Goal: Check status: Check status

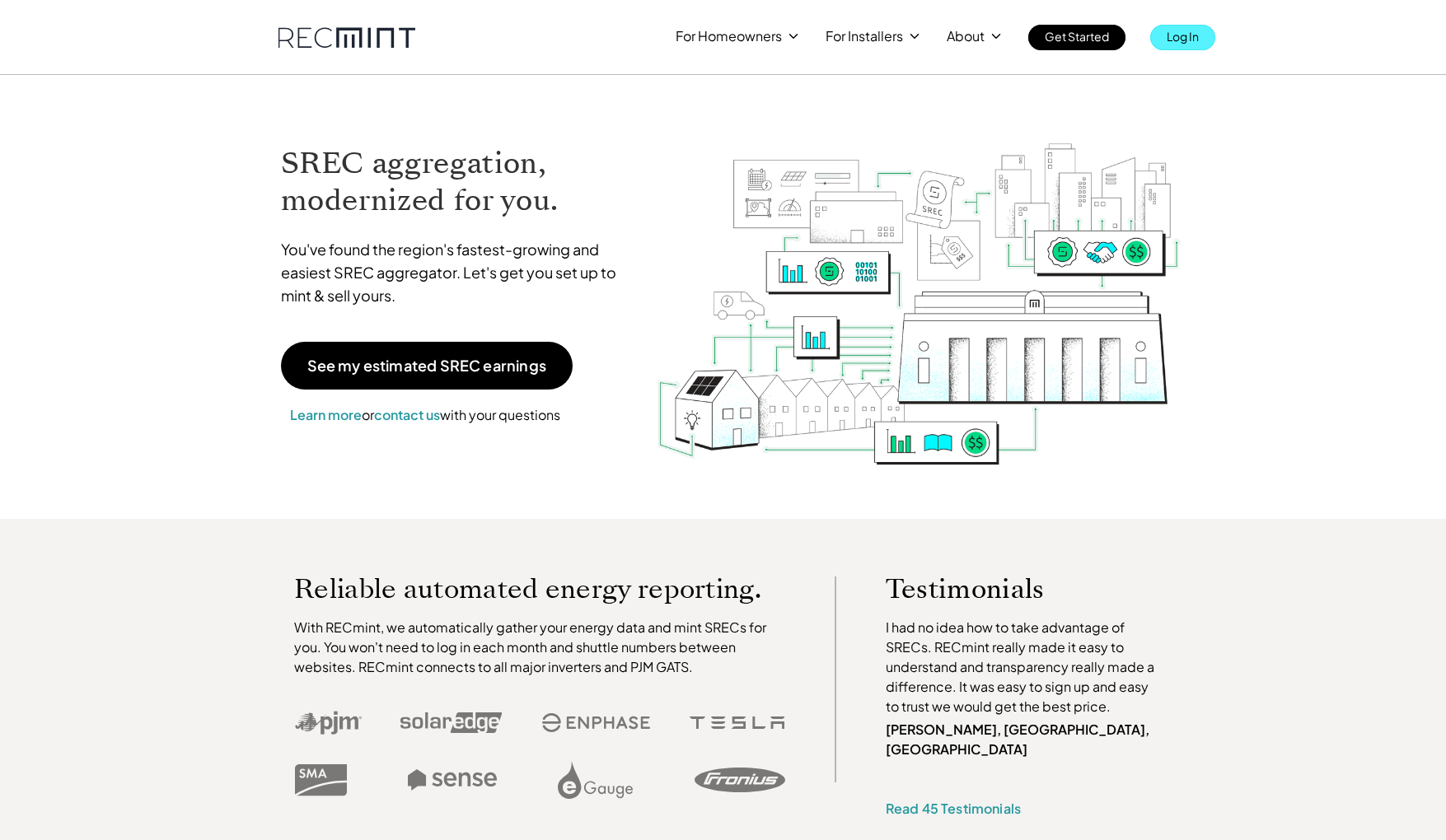
click at [1182, 38] on p "Log In" at bounding box center [1183, 35] width 32 height 23
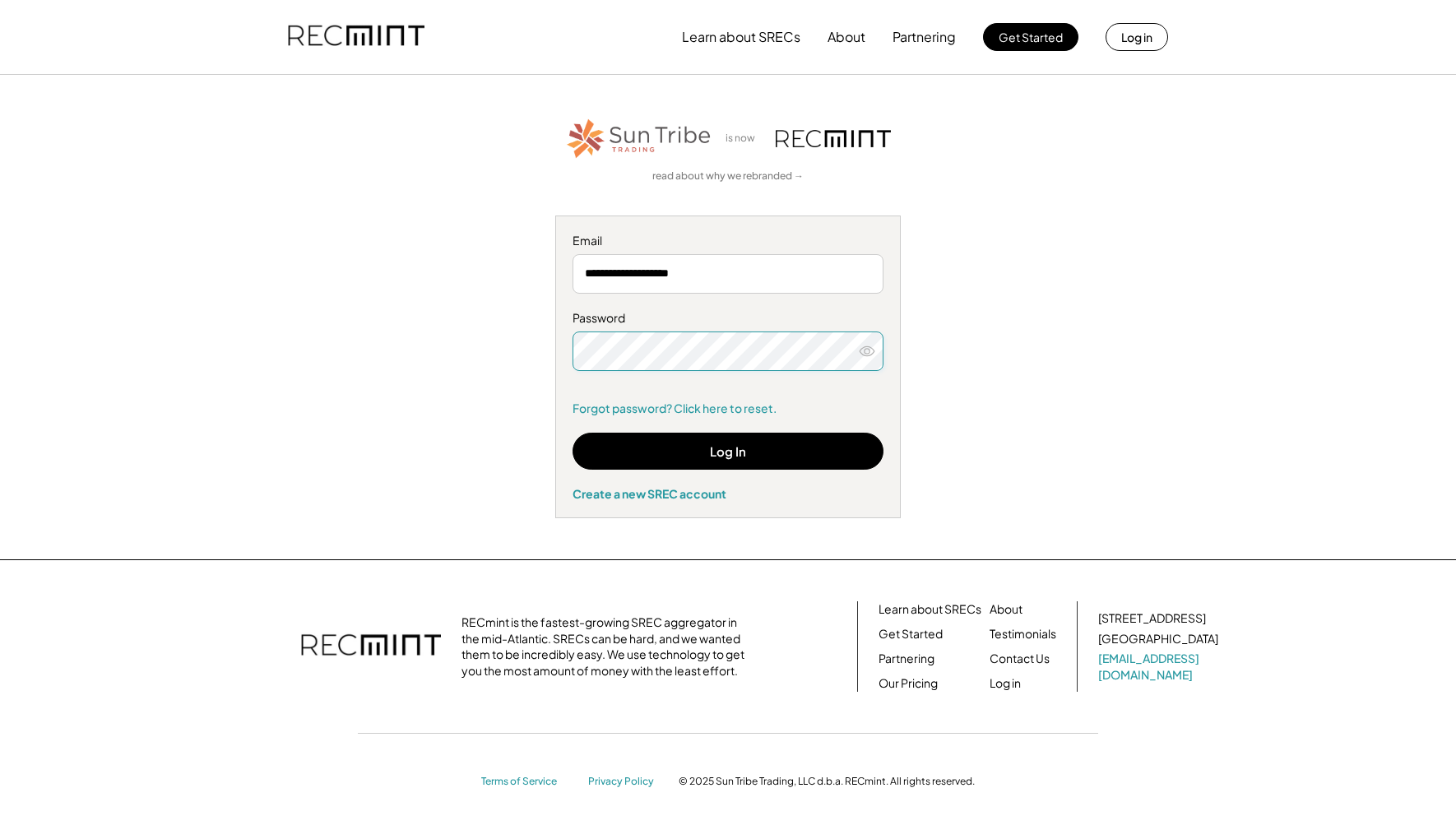
click at [862, 345] on icon at bounding box center [867, 352] width 17 height 17
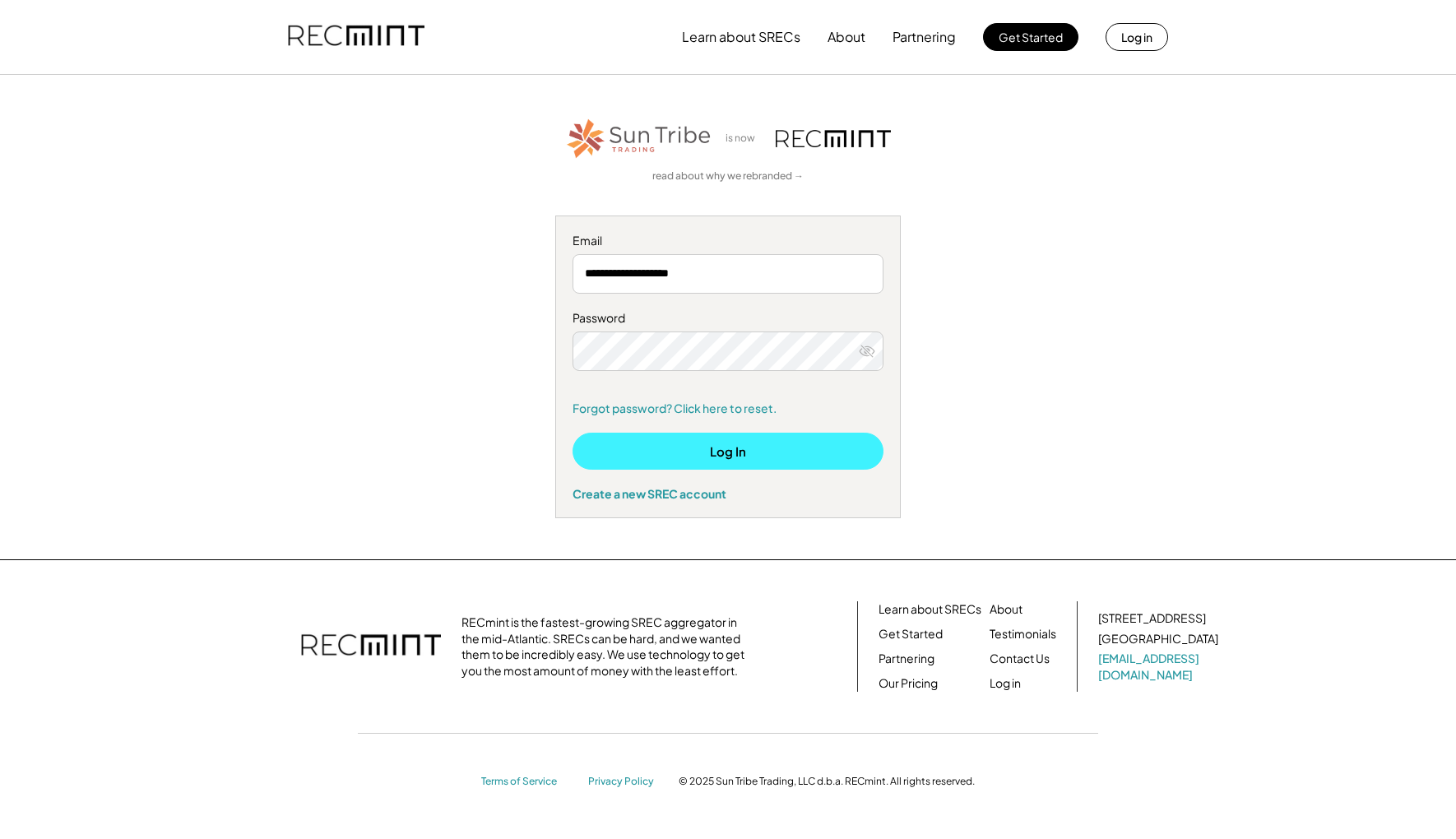
click at [726, 445] on button "Log In" at bounding box center [728, 451] width 311 height 37
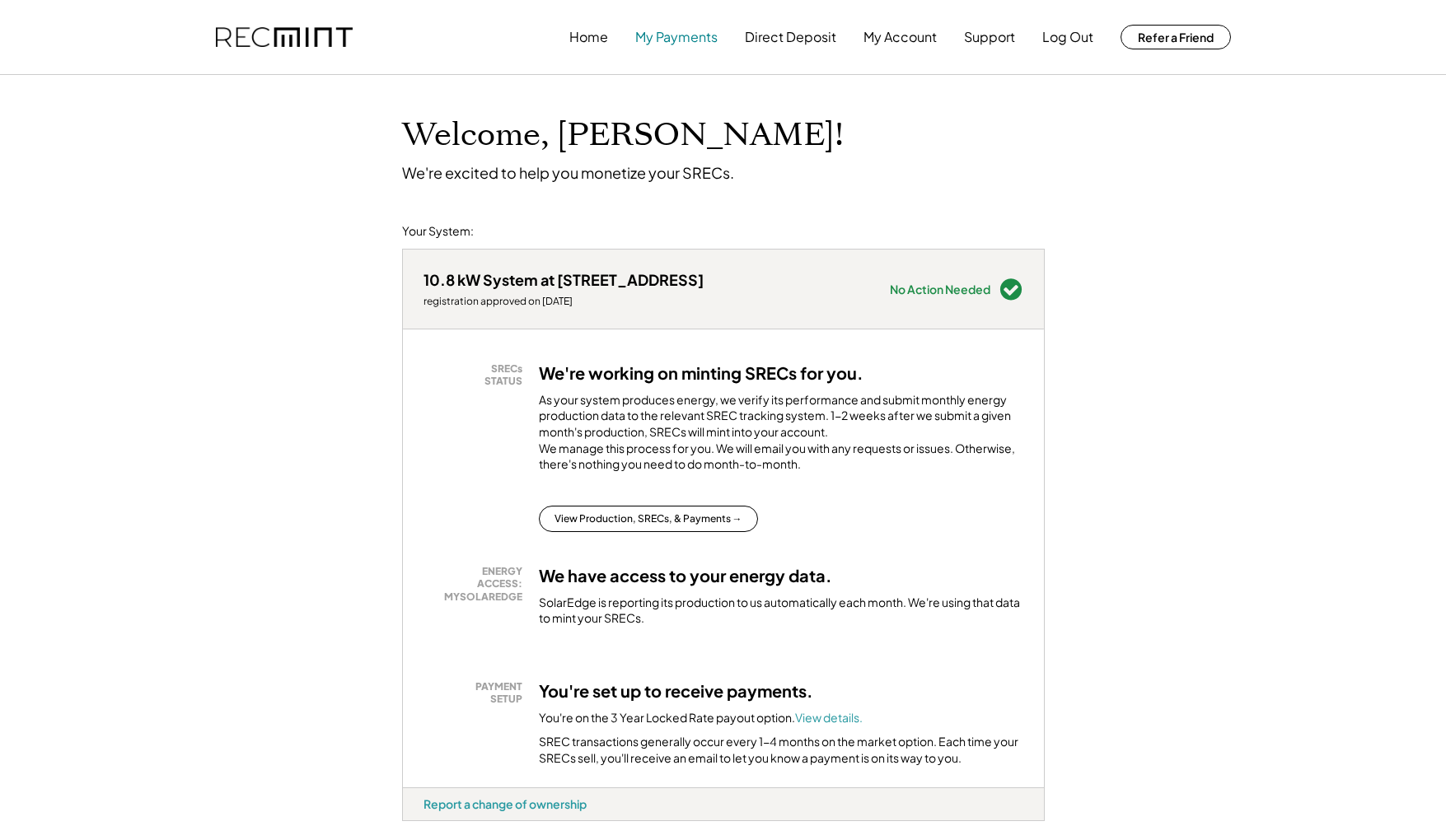
click at [687, 35] on button "My Payments" at bounding box center [677, 36] width 83 height 33
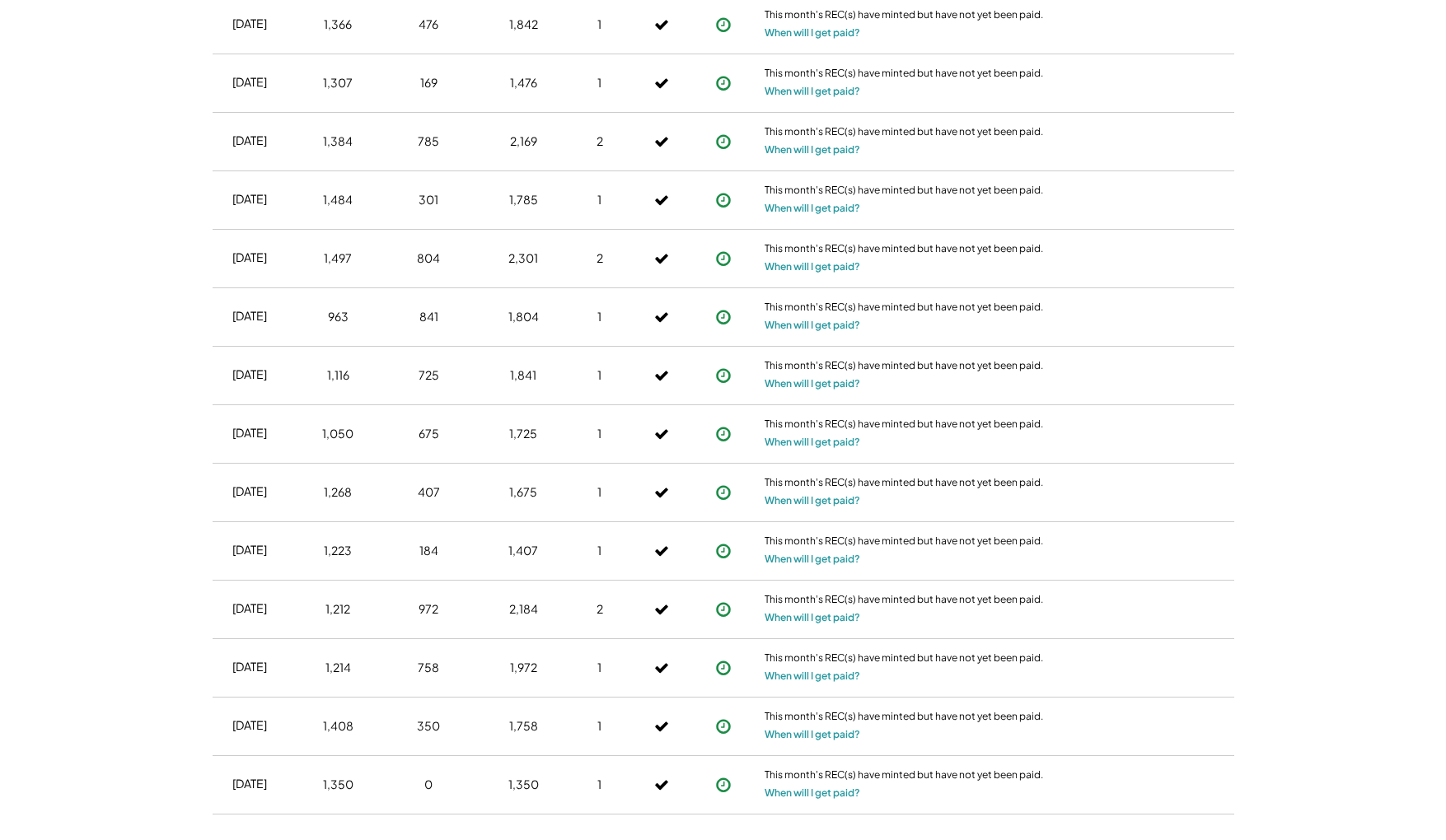
scroll to position [3678, 0]
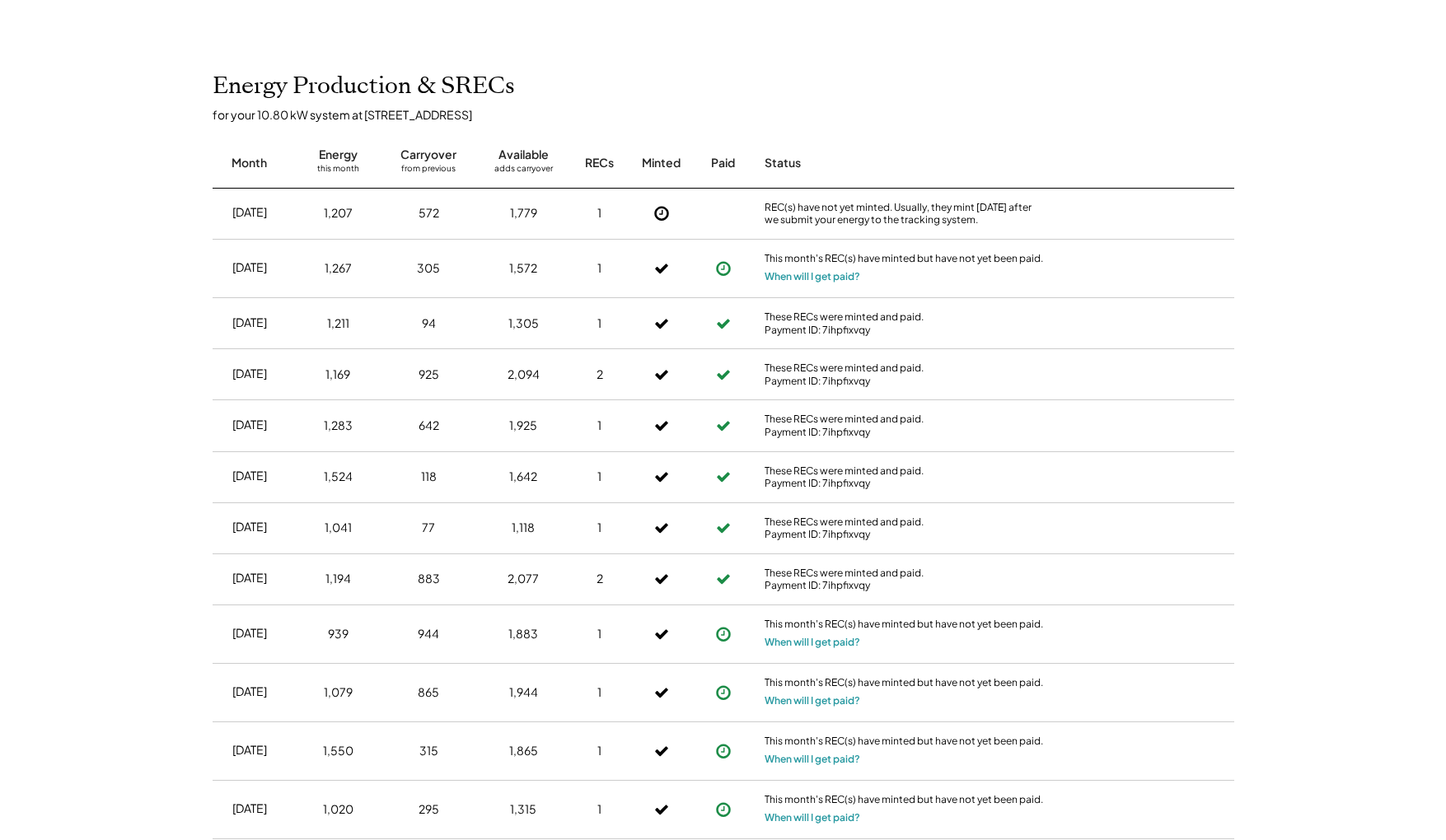
scroll to position [466, 0]
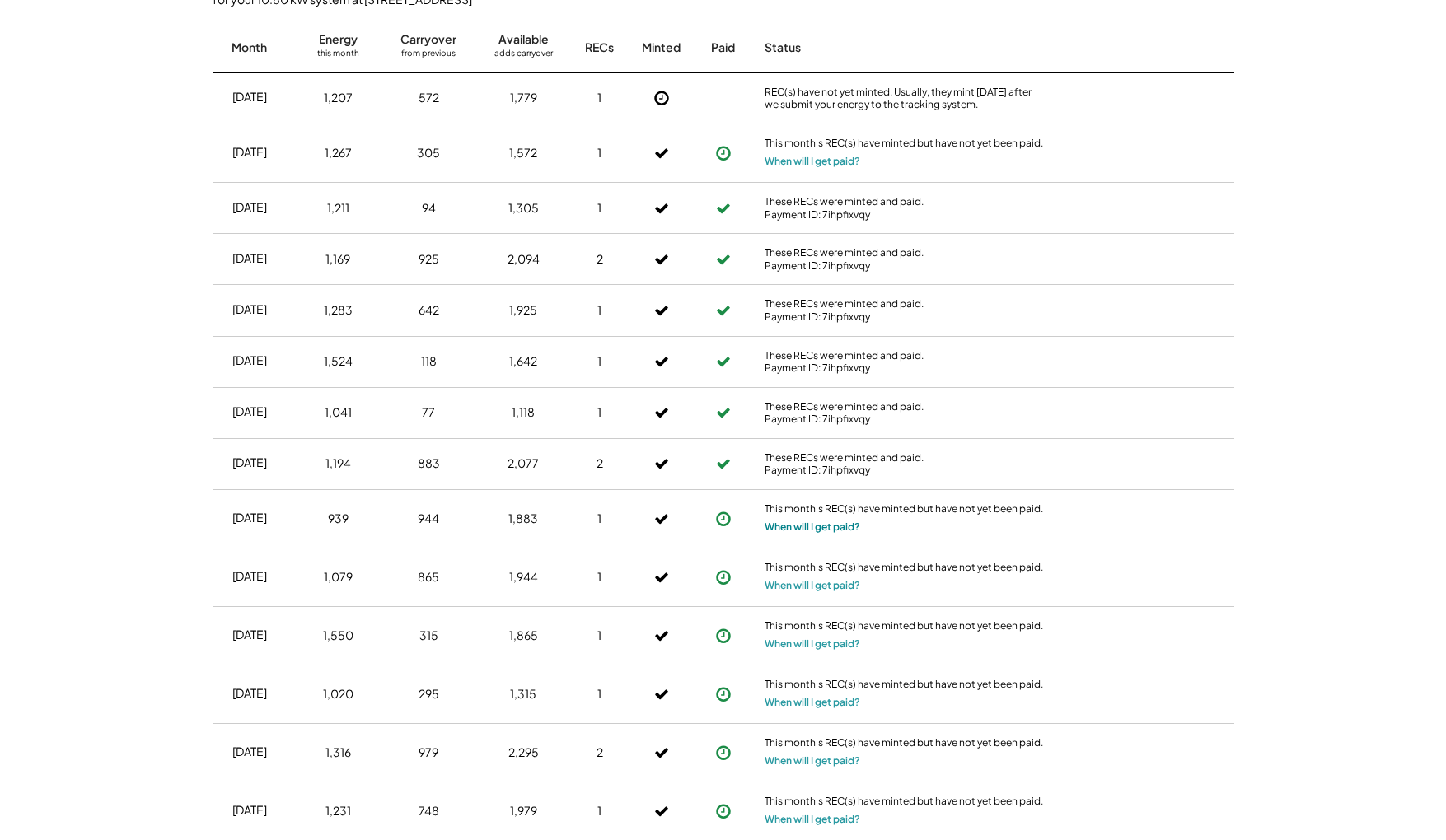
click at [812, 519] on button "When will I get paid?" at bounding box center [811, 527] width 95 height 17
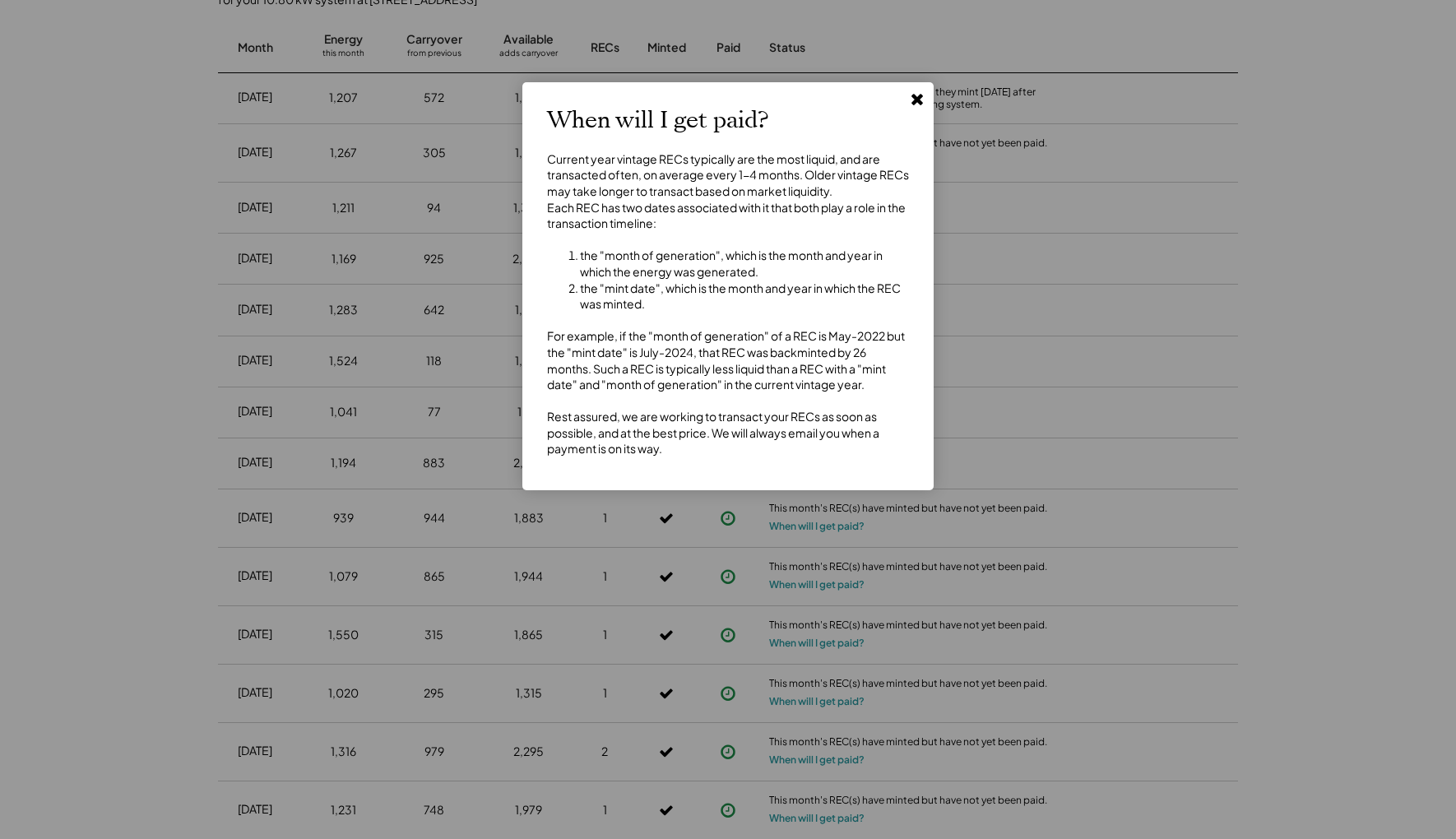
click at [919, 94] on use at bounding box center [918, 99] width 12 height 12
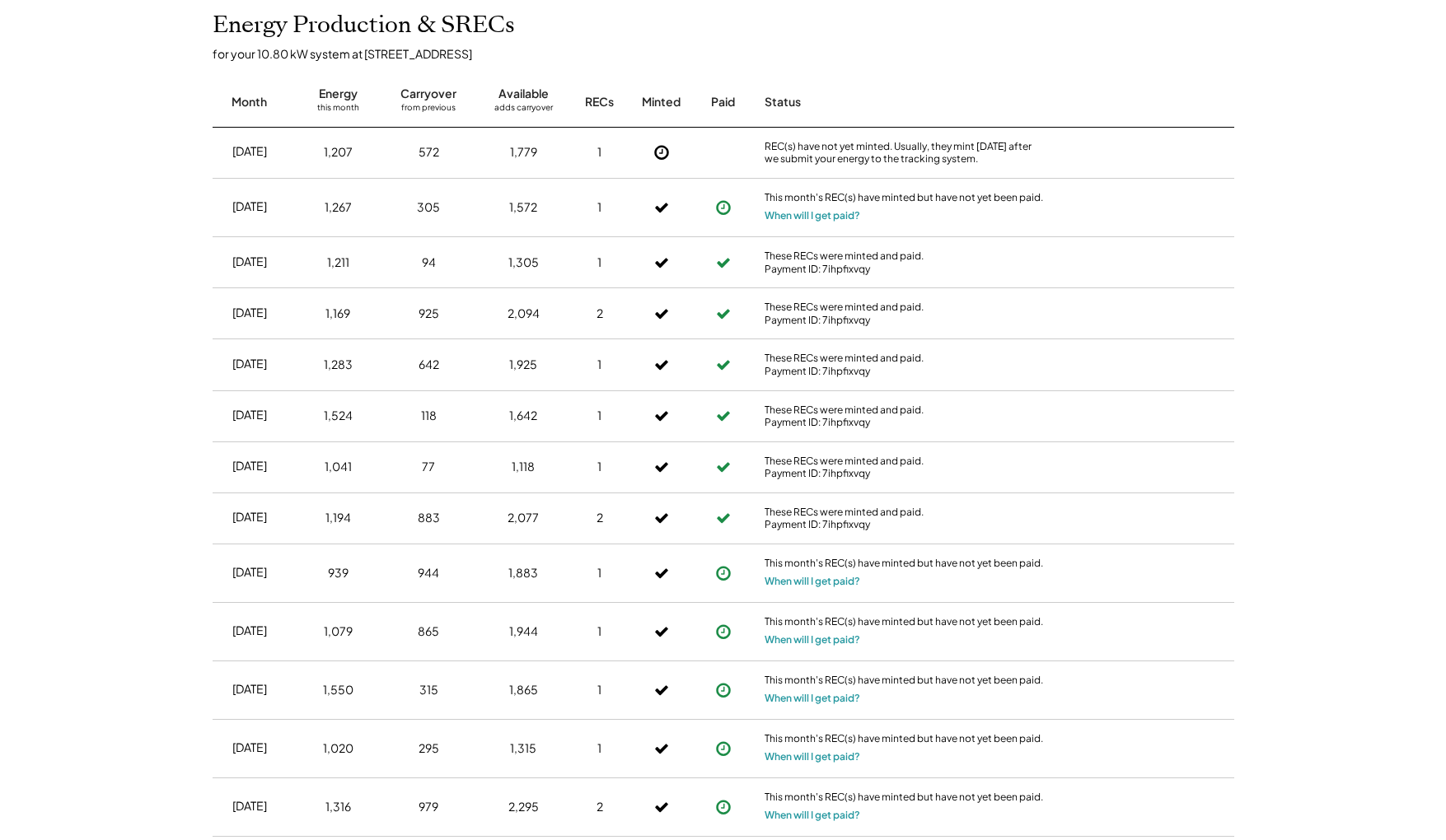
scroll to position [381, 0]
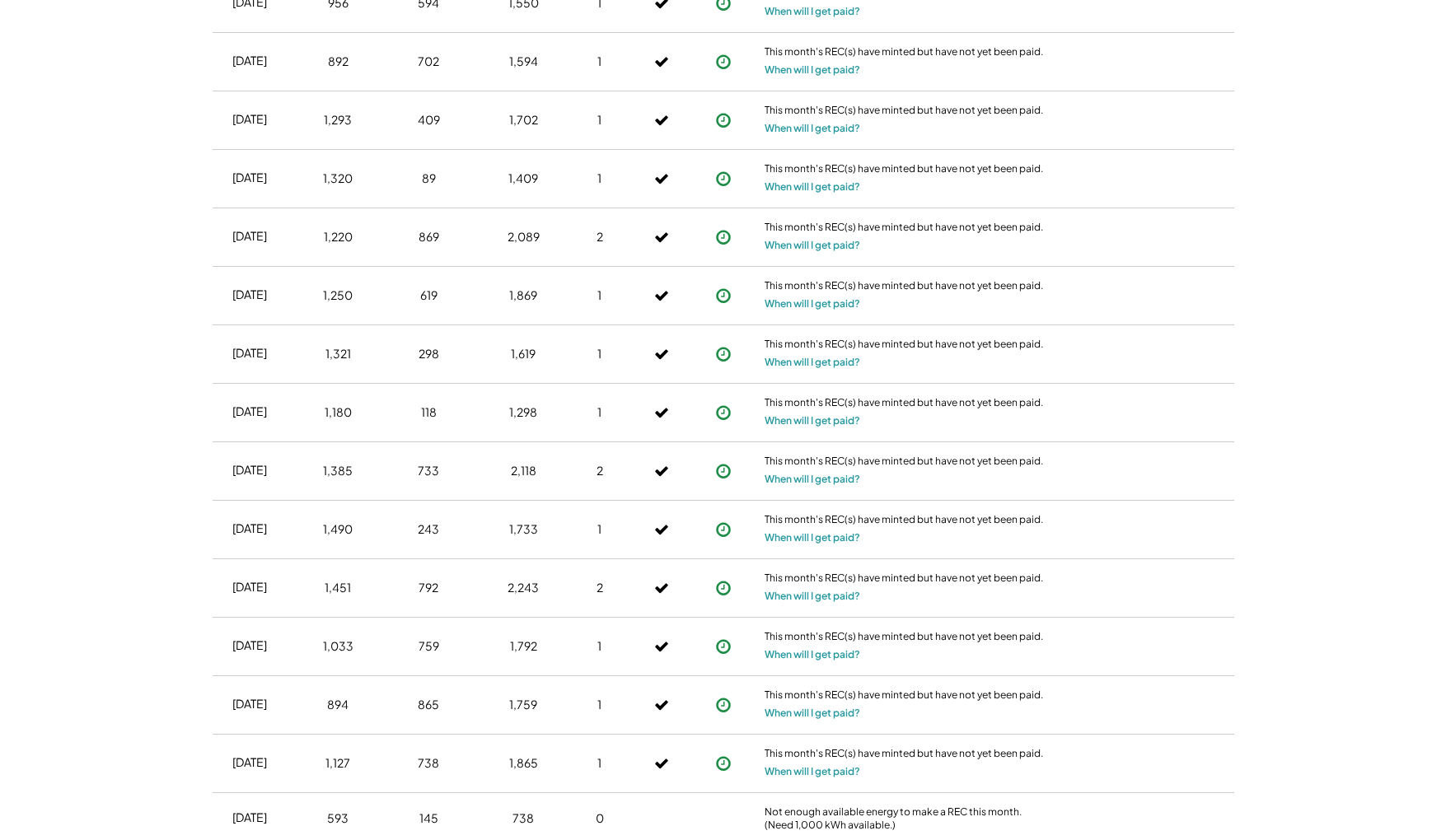
click at [950, 318] on div "Aug 2025 1,207 572 1,779 1 REC(s) have not yet minted. Usually, they mint withi…" at bounding box center [723, 720] width 1022 height 3613
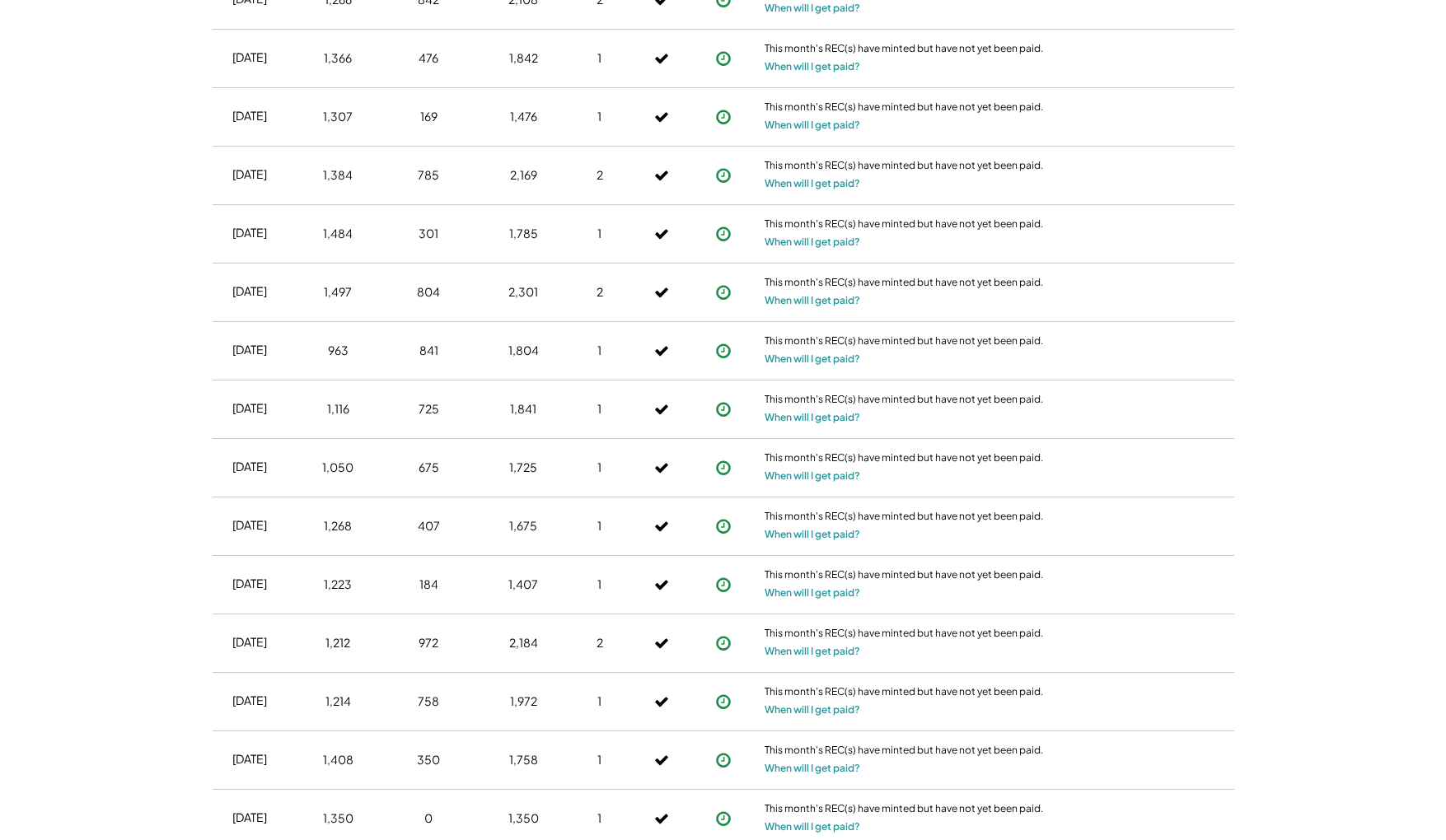
scroll to position [3678, 0]
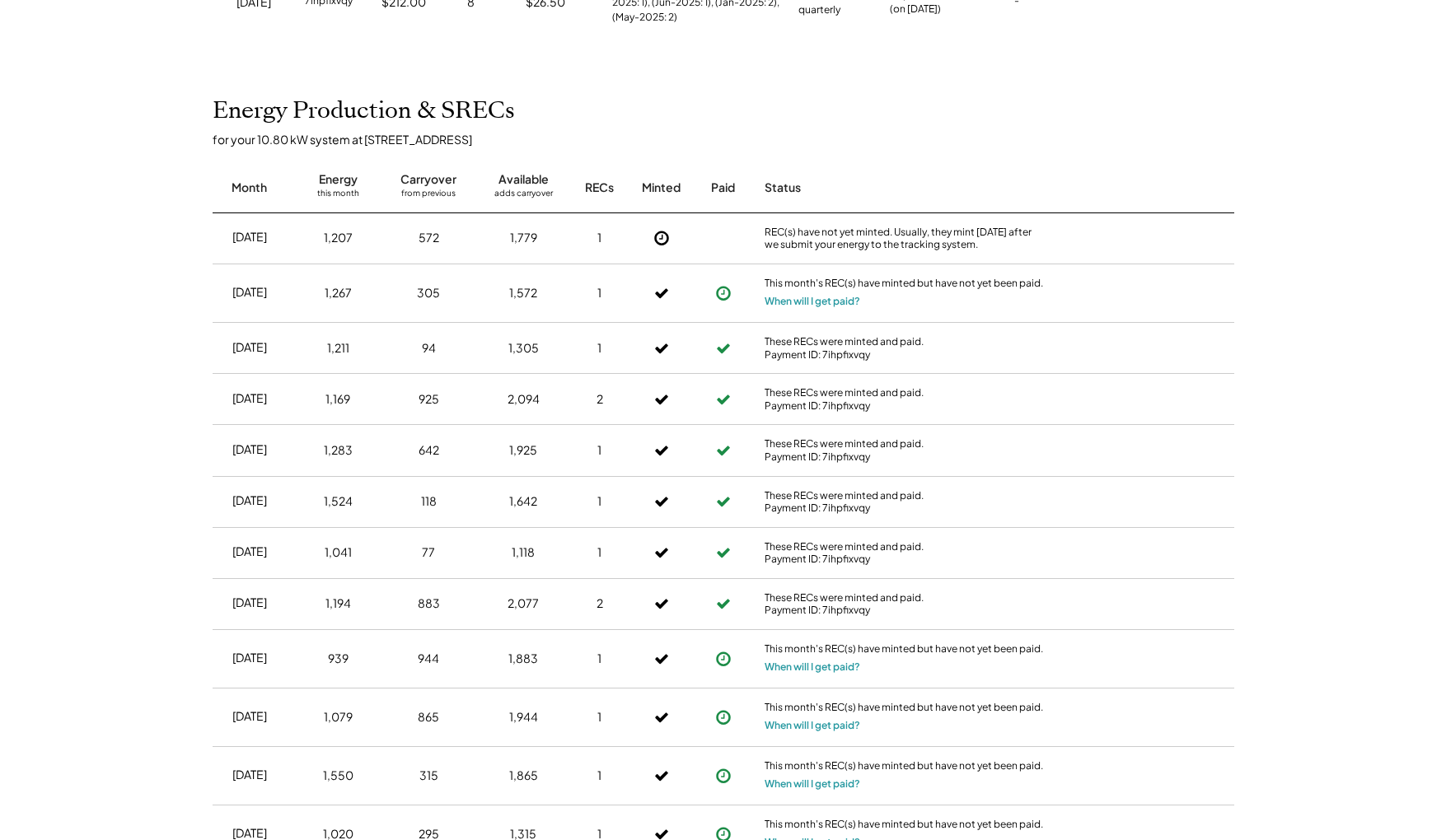
scroll to position [0, 0]
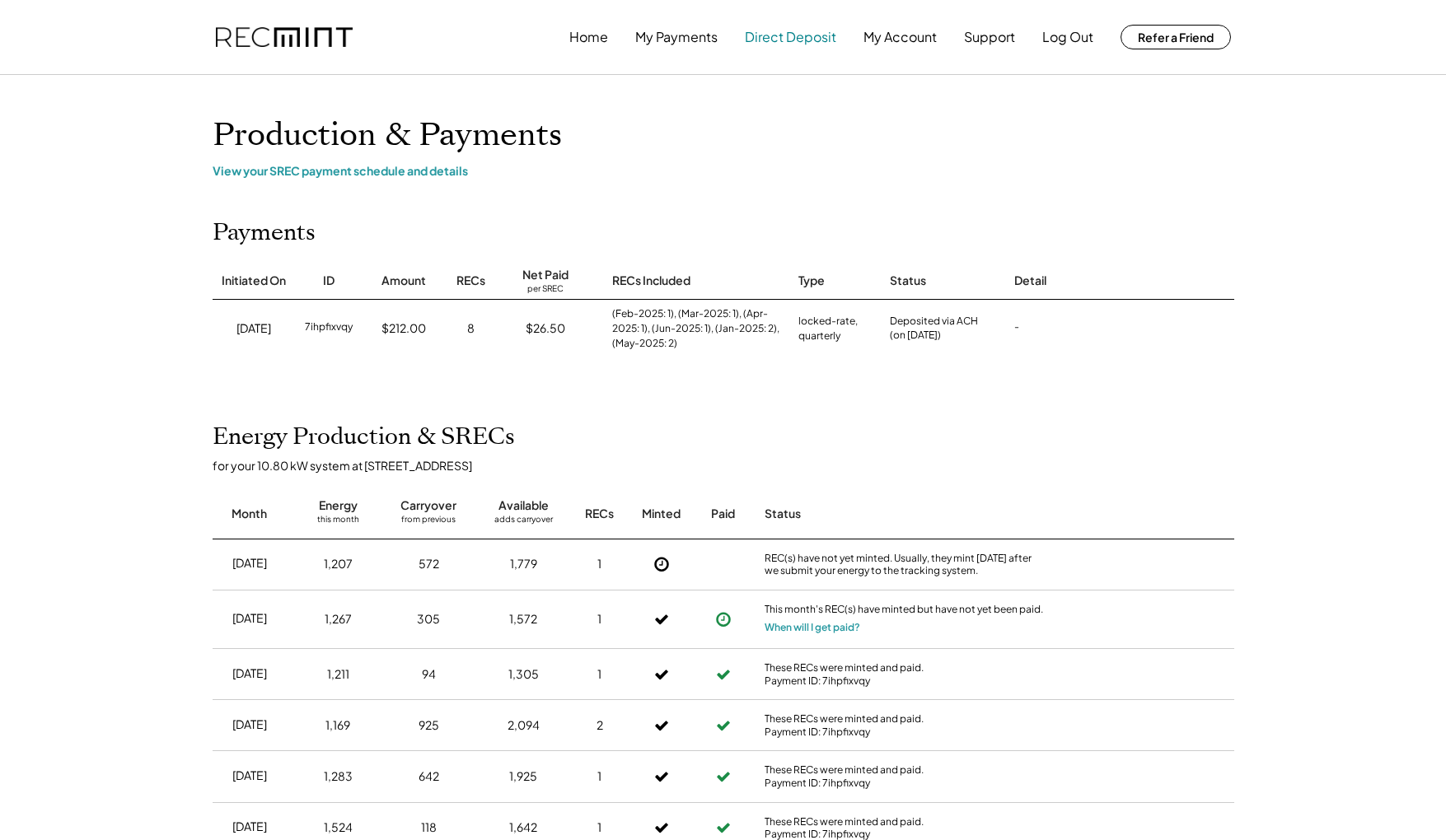
click at [808, 35] on button "Direct Deposit" at bounding box center [790, 36] width 92 height 33
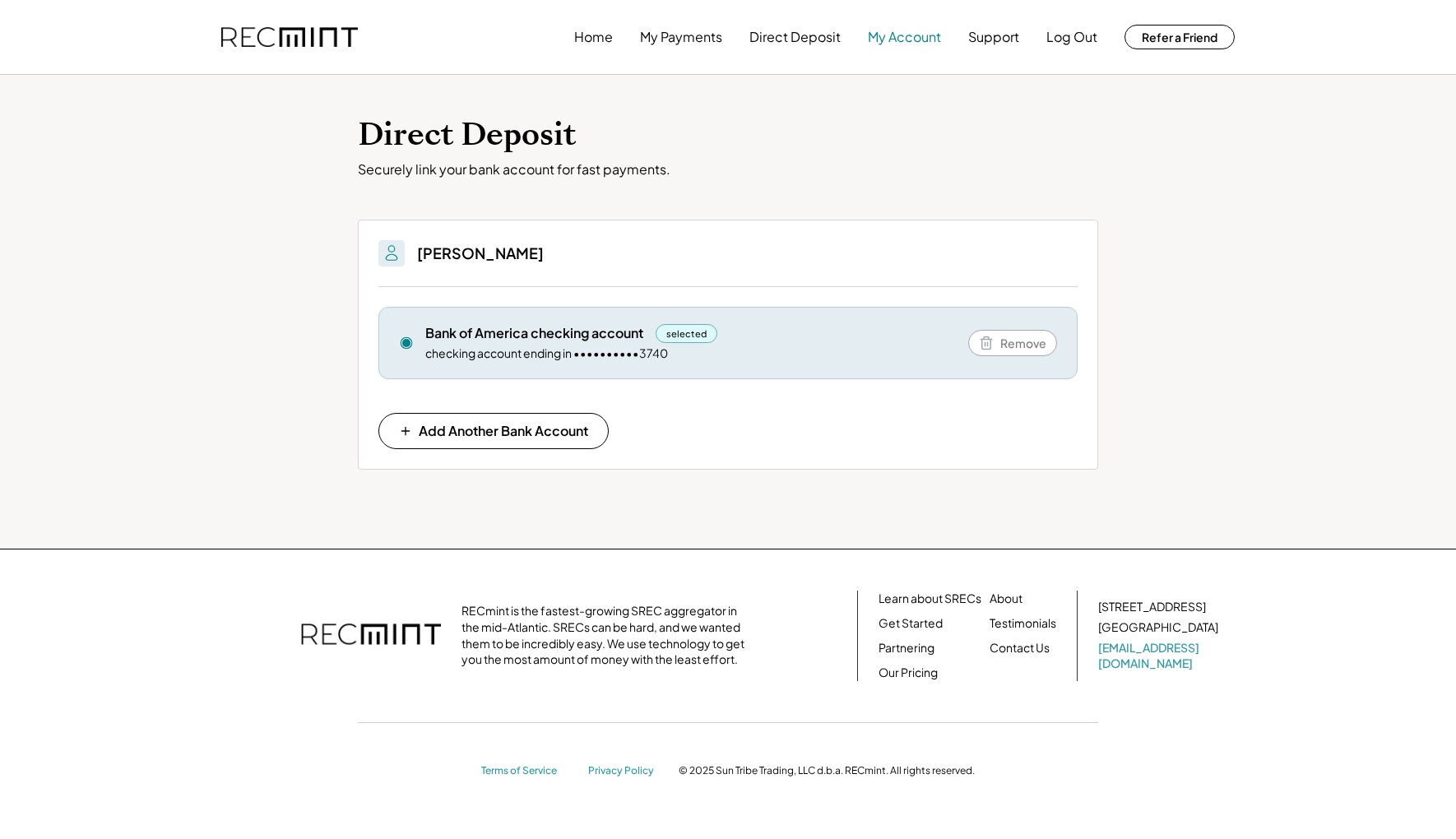
click at [900, 33] on button "My Account" at bounding box center [904, 36] width 73 height 33
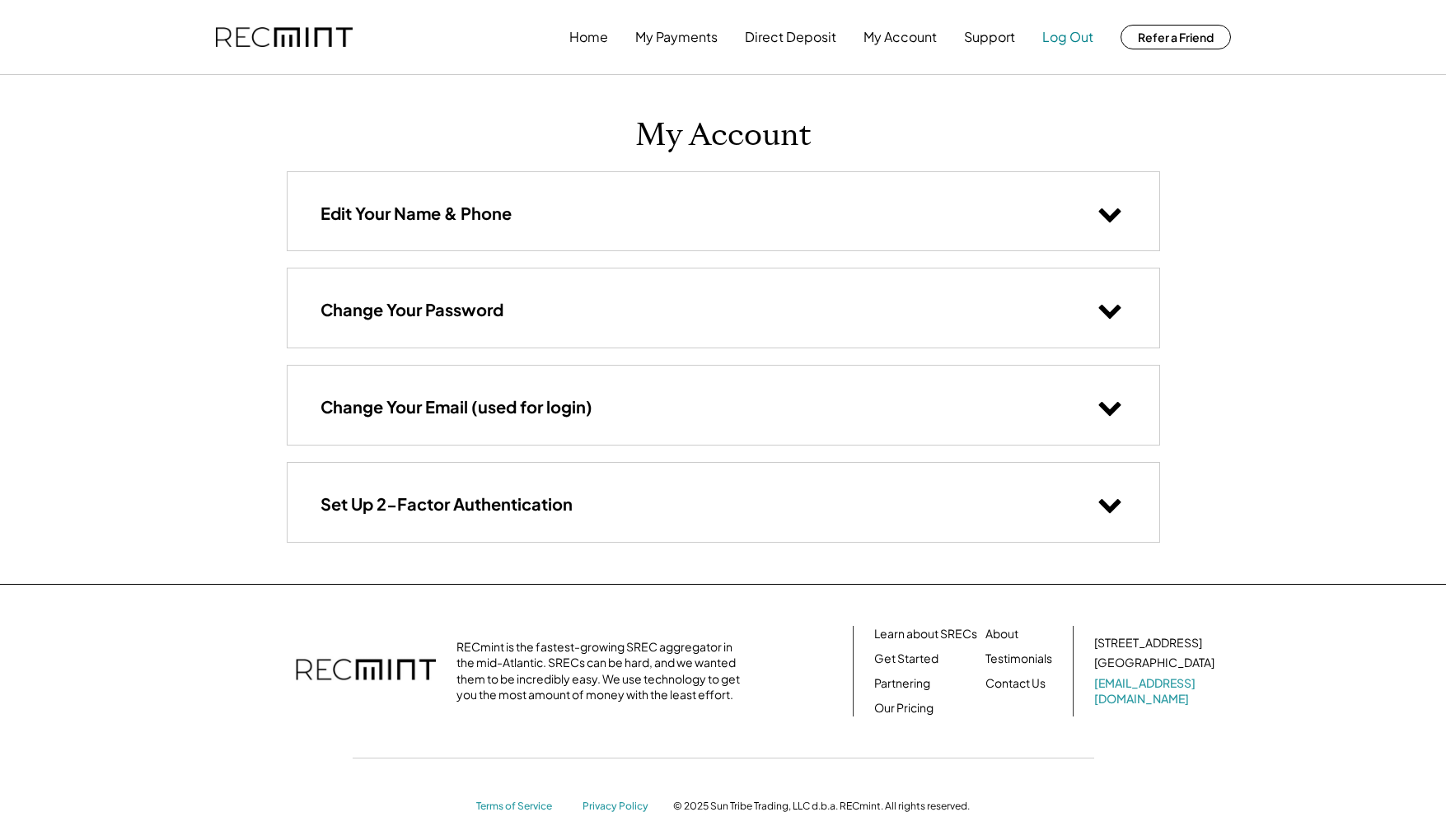
click at [1068, 33] on button "Log Out" at bounding box center [1068, 36] width 51 height 33
